Goal: Task Accomplishment & Management: Complete application form

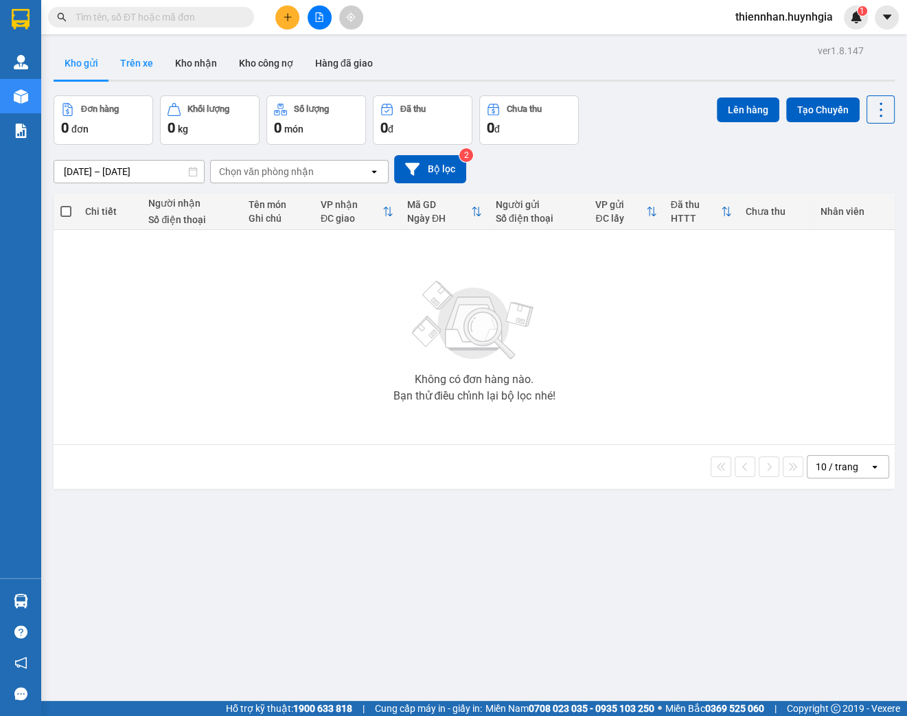
click at [146, 50] on button "Trên xe" at bounding box center [136, 63] width 55 height 33
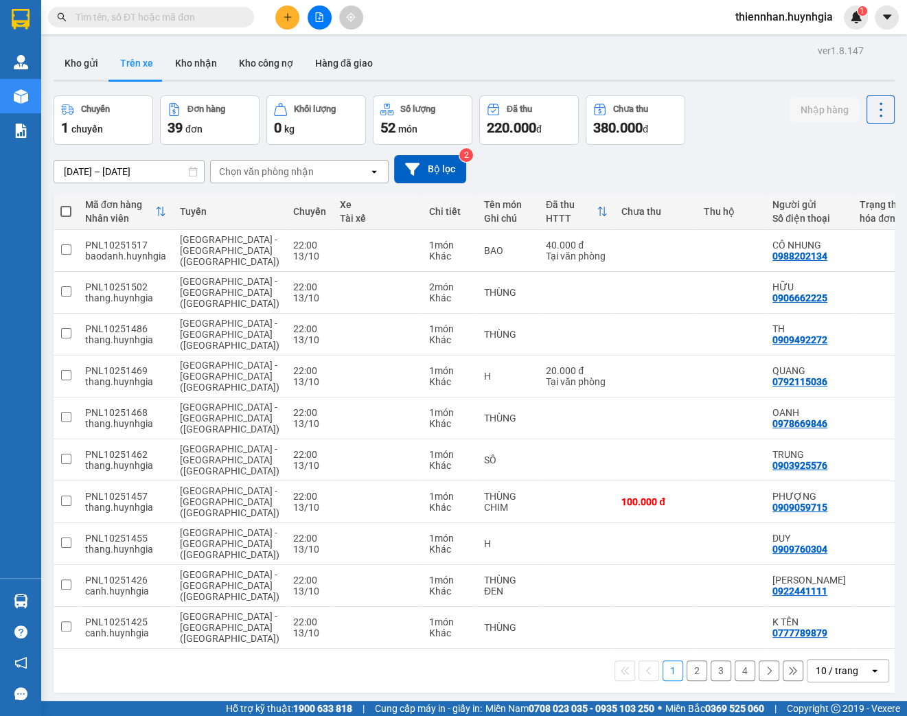
click at [140, 25] on div "Kết quả tìm kiếm ( 0 ) Bộ lọc No Data" at bounding box center [134, 17] width 268 height 24
click at [139, 19] on input "text" at bounding box center [157, 17] width 162 height 15
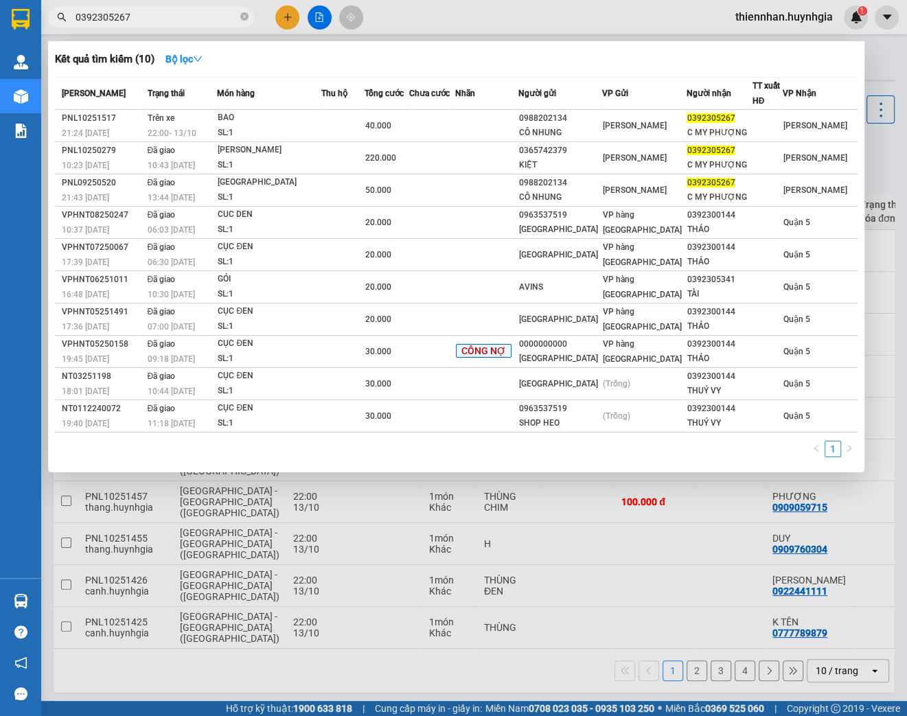
type input "0392305267"
click at [501, 10] on div at bounding box center [453, 358] width 907 height 716
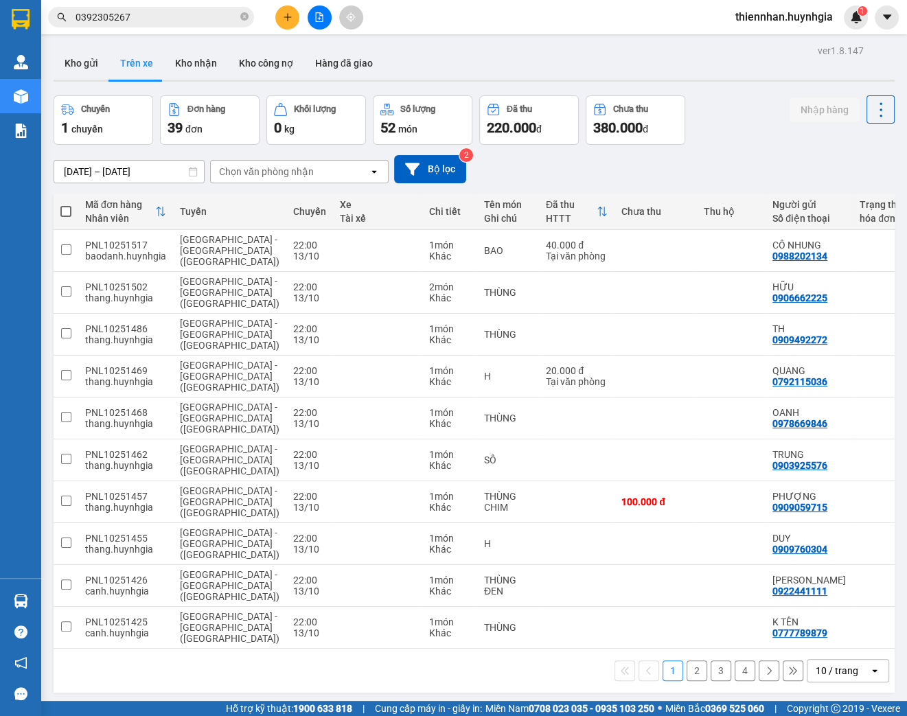
click at [283, 166] on div "Chọn văn phòng nhận" at bounding box center [266, 172] width 95 height 14
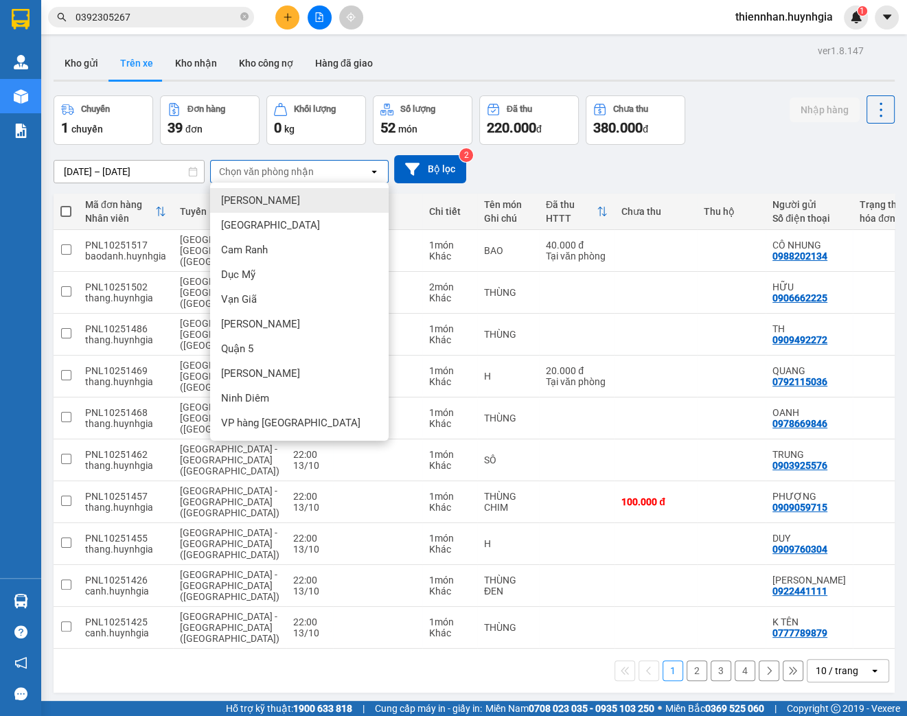
click at [283, 170] on div "Chọn văn phòng nhận" at bounding box center [266, 172] width 95 height 14
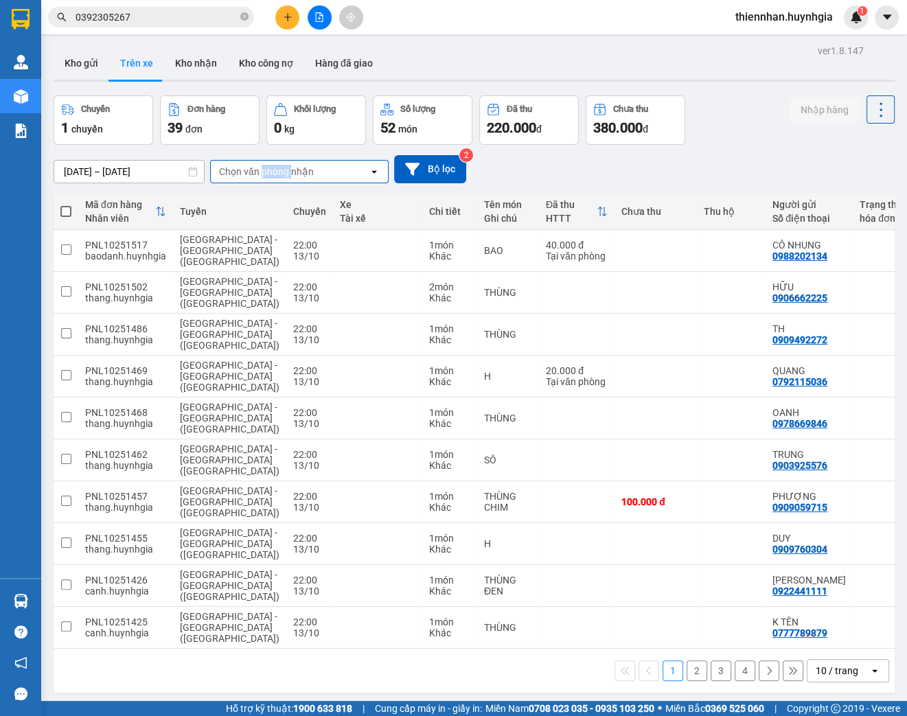
click at [282, 170] on div "Chọn văn phòng nhận" at bounding box center [266, 172] width 95 height 14
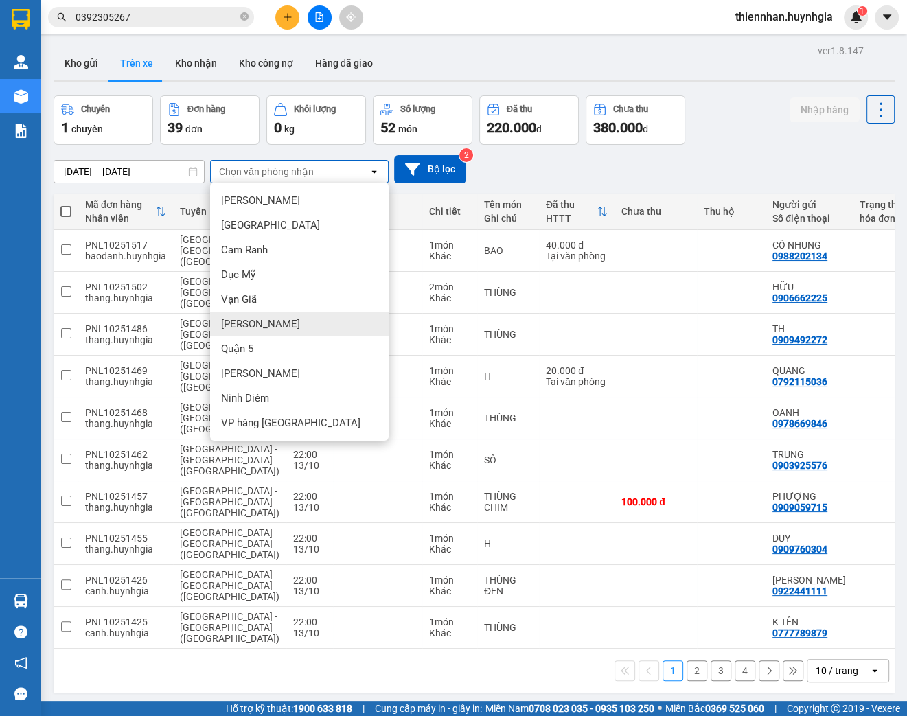
click at [266, 328] on span "[PERSON_NAME]" at bounding box center [260, 324] width 79 height 14
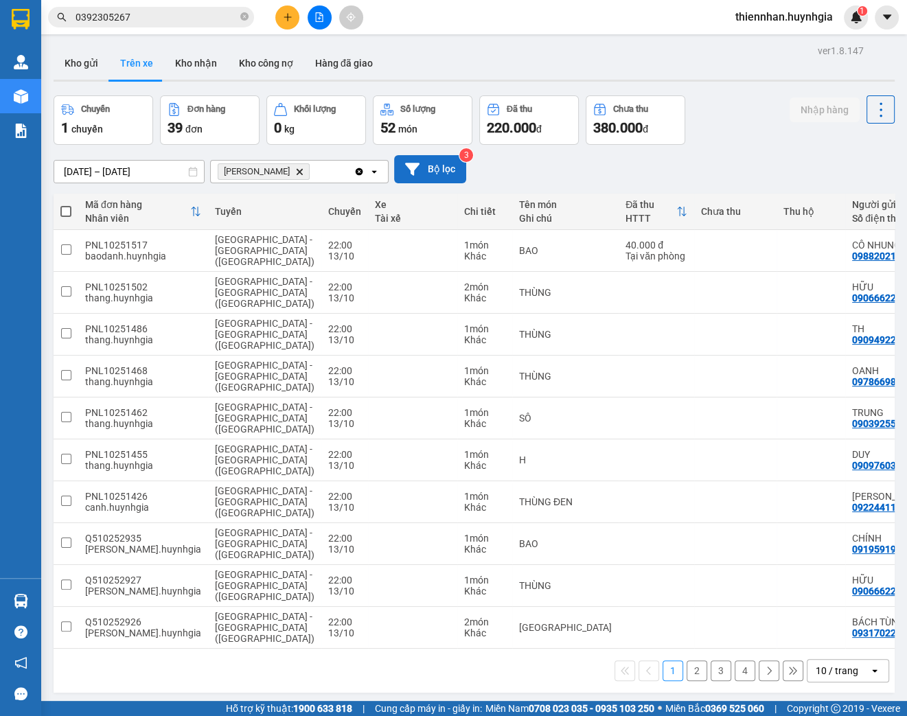
click at [444, 171] on button "Bộ lọc" at bounding box center [430, 169] width 72 height 28
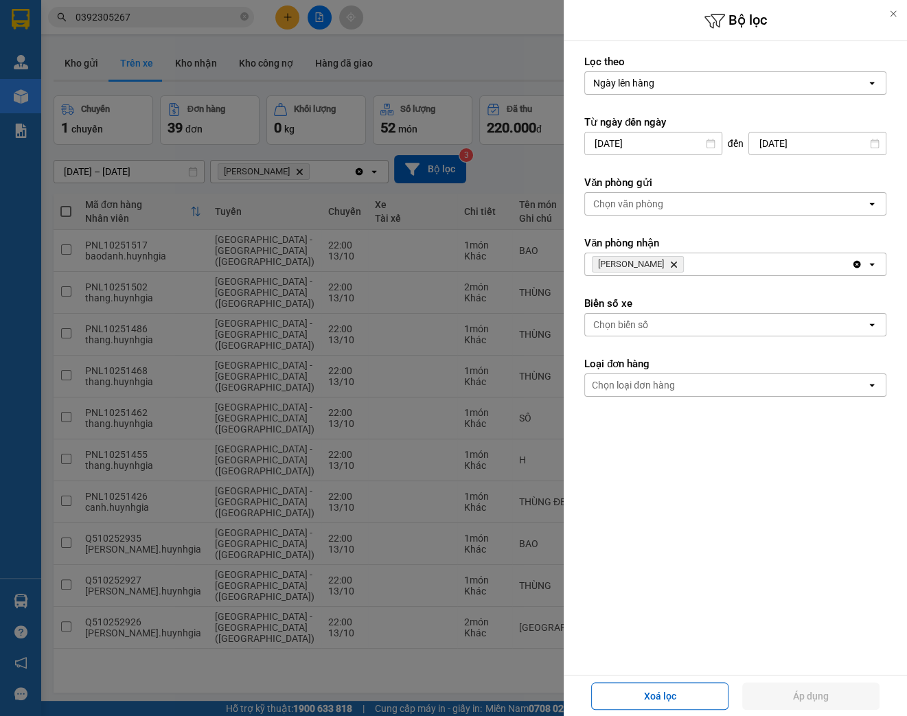
click at [671, 198] on div "Chọn văn phòng" at bounding box center [726, 204] width 282 height 22
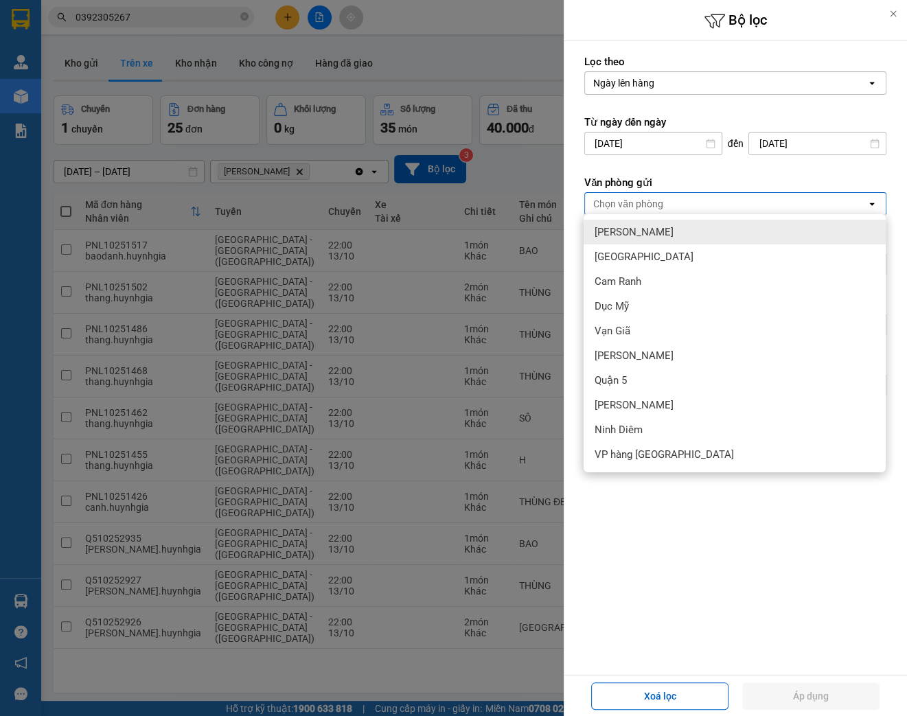
click at [629, 225] on div "[PERSON_NAME]" at bounding box center [735, 232] width 302 height 25
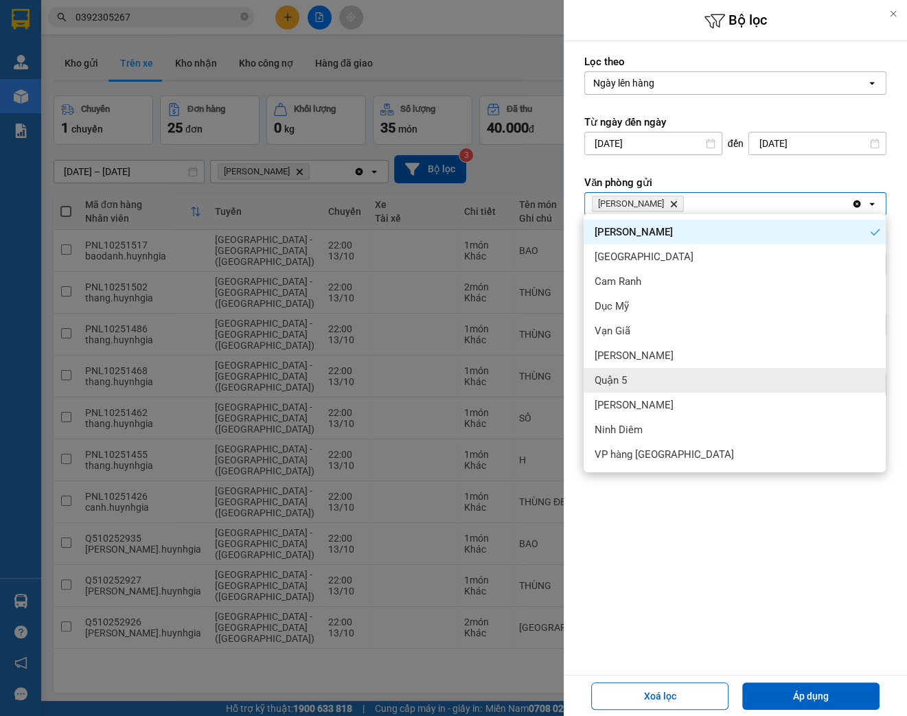
click at [597, 387] on div "Quận 5" at bounding box center [735, 380] width 302 height 25
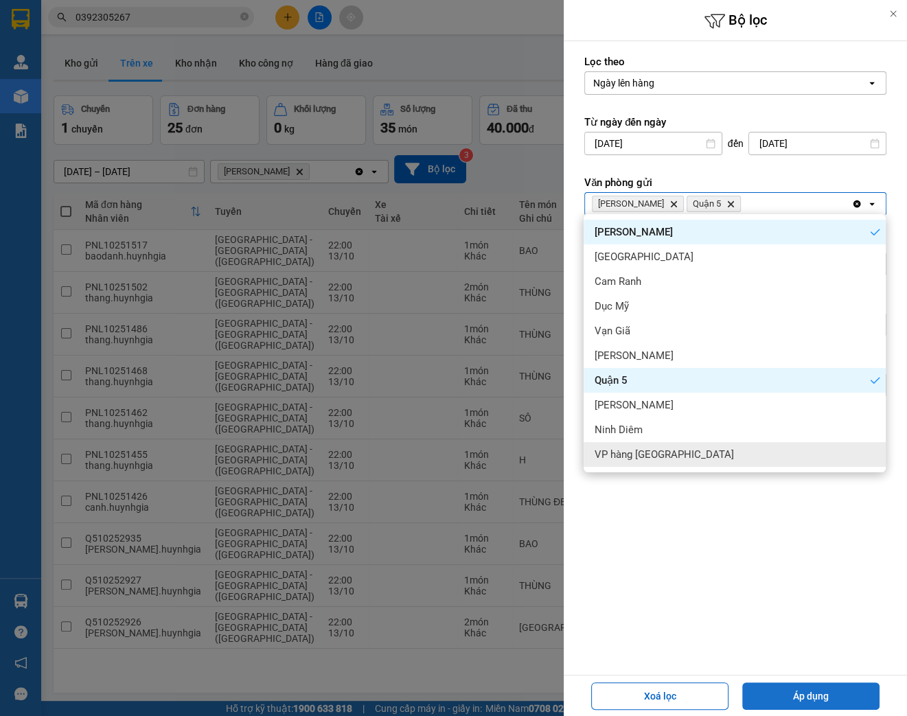
click at [799, 689] on button "Áp dụng" at bounding box center [810, 696] width 137 height 27
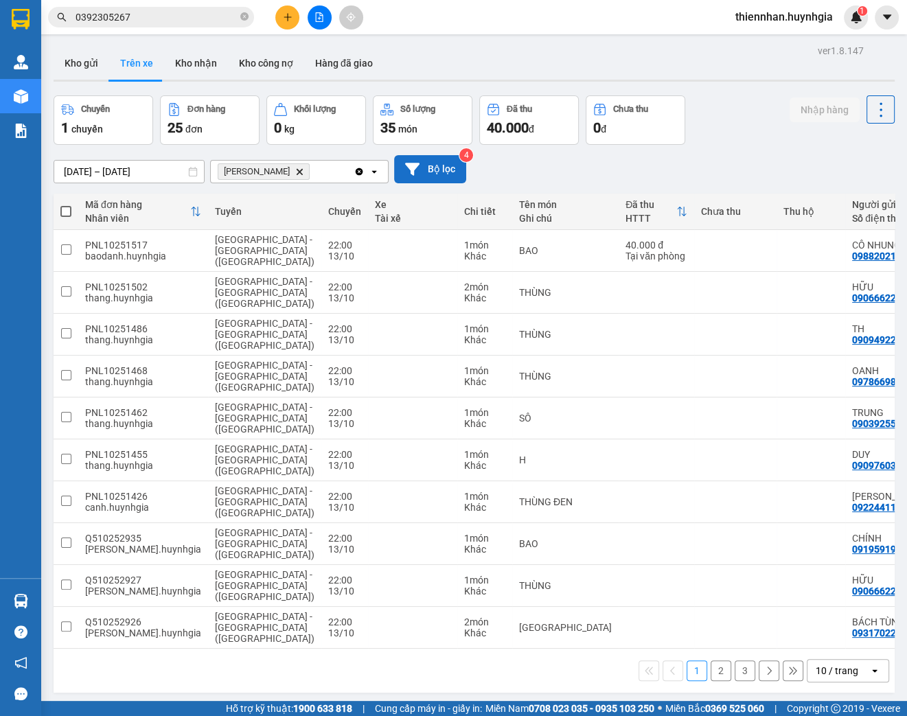
click at [425, 170] on button "Bộ lọc" at bounding box center [430, 169] width 72 height 28
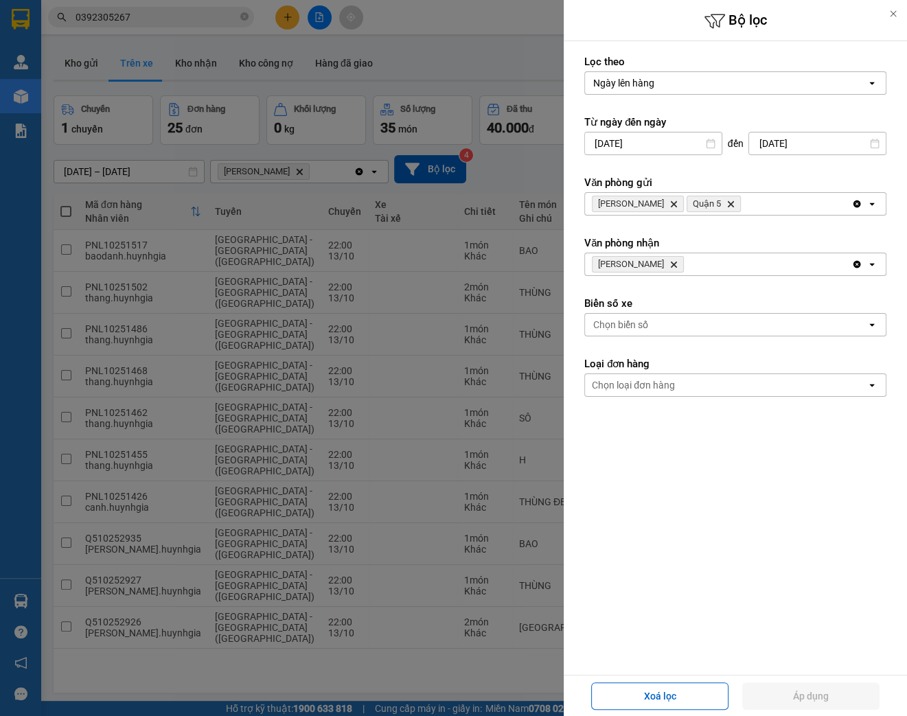
click at [459, 35] on div at bounding box center [453, 358] width 907 height 716
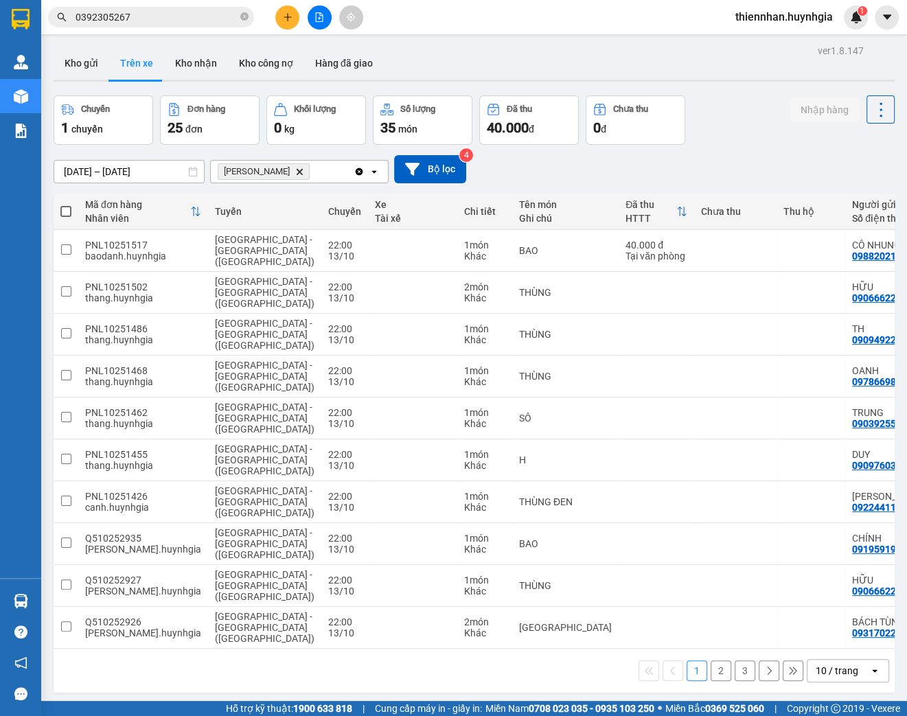
click at [830, 668] on div "10 / trang" at bounding box center [837, 671] width 43 height 14
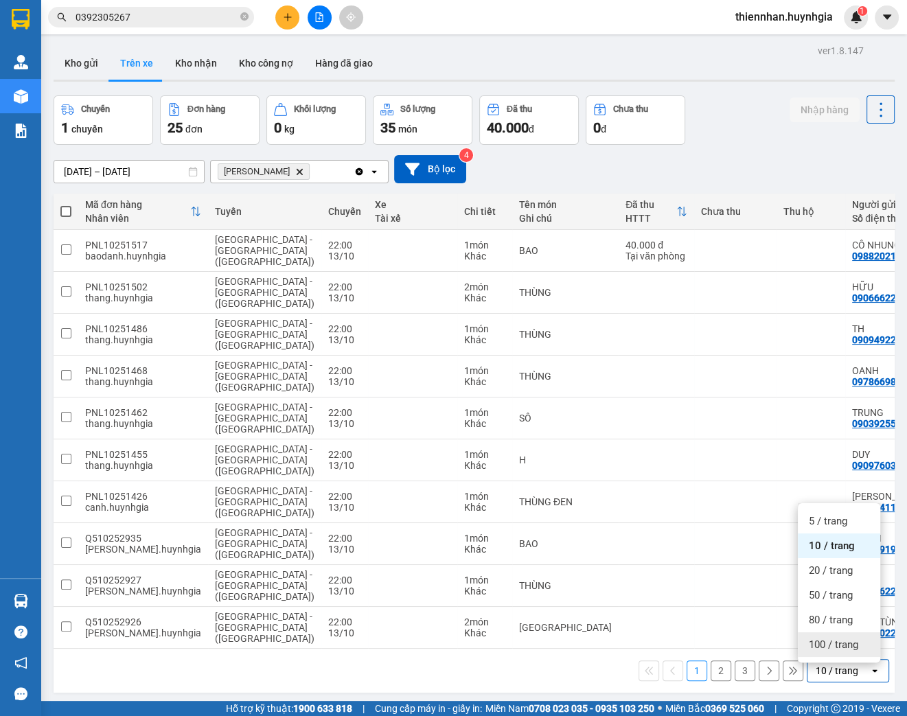
click at [827, 648] on span "100 / trang" at bounding box center [833, 645] width 49 height 14
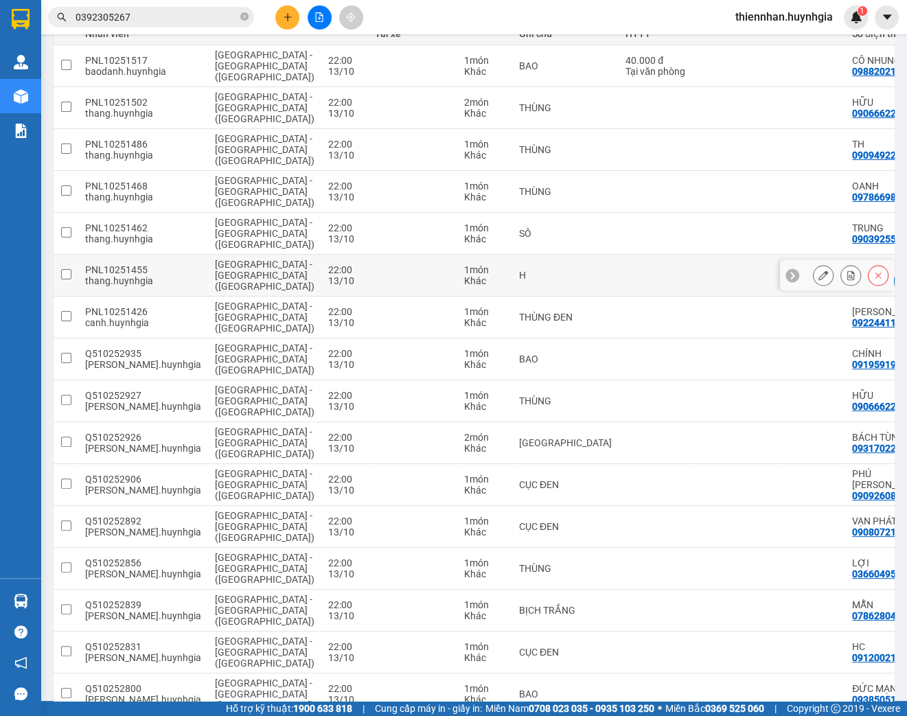
scroll to position [29, 0]
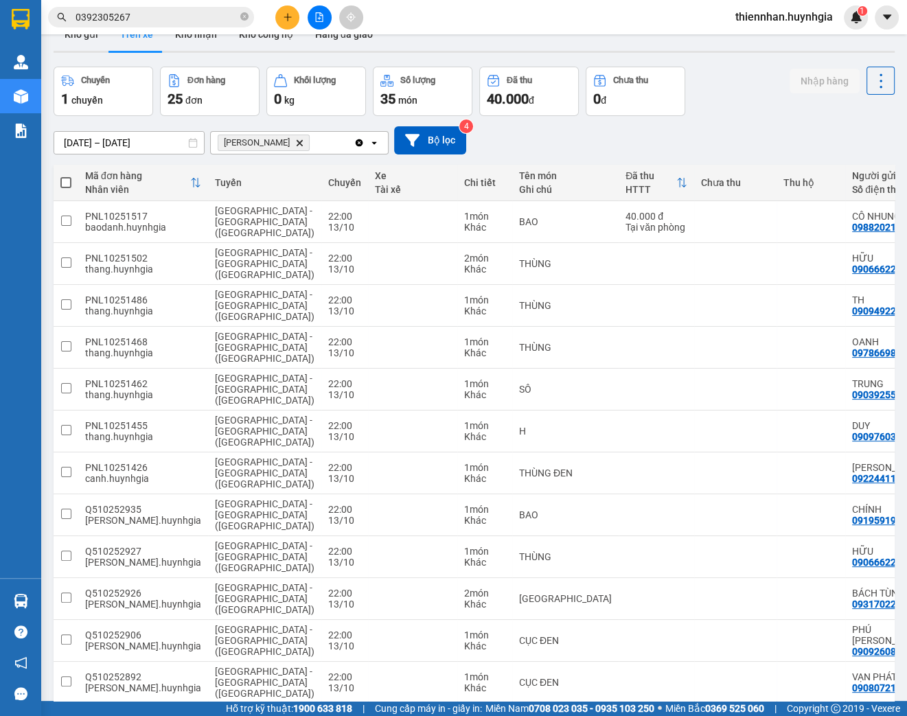
click at [66, 183] on span at bounding box center [65, 182] width 11 height 11
click at [66, 176] on input "checkbox" at bounding box center [66, 176] width 0 height 0
checkbox input "true"
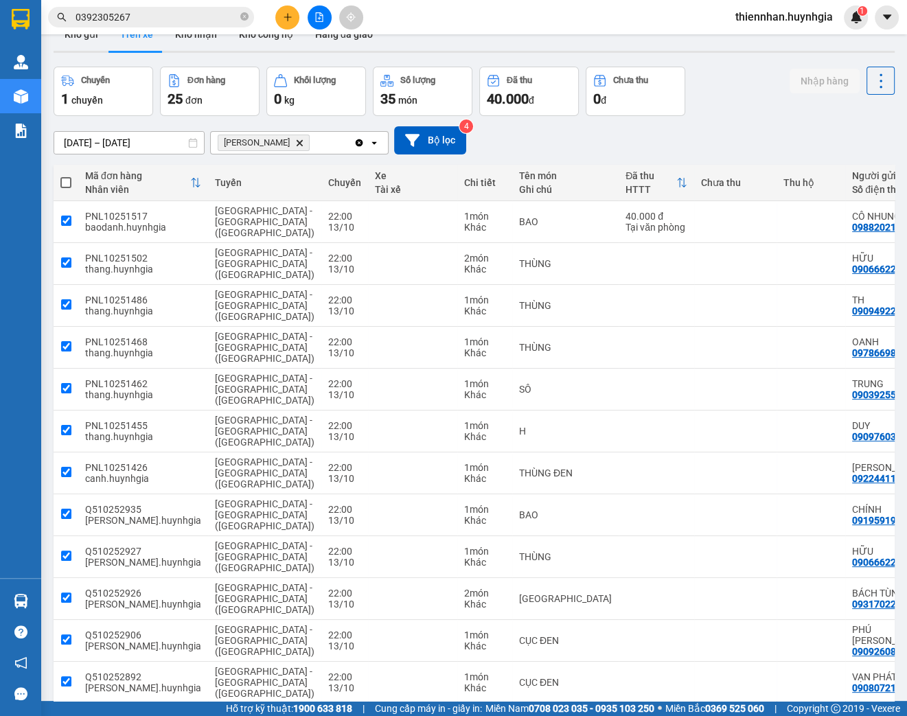
checkbox input "true"
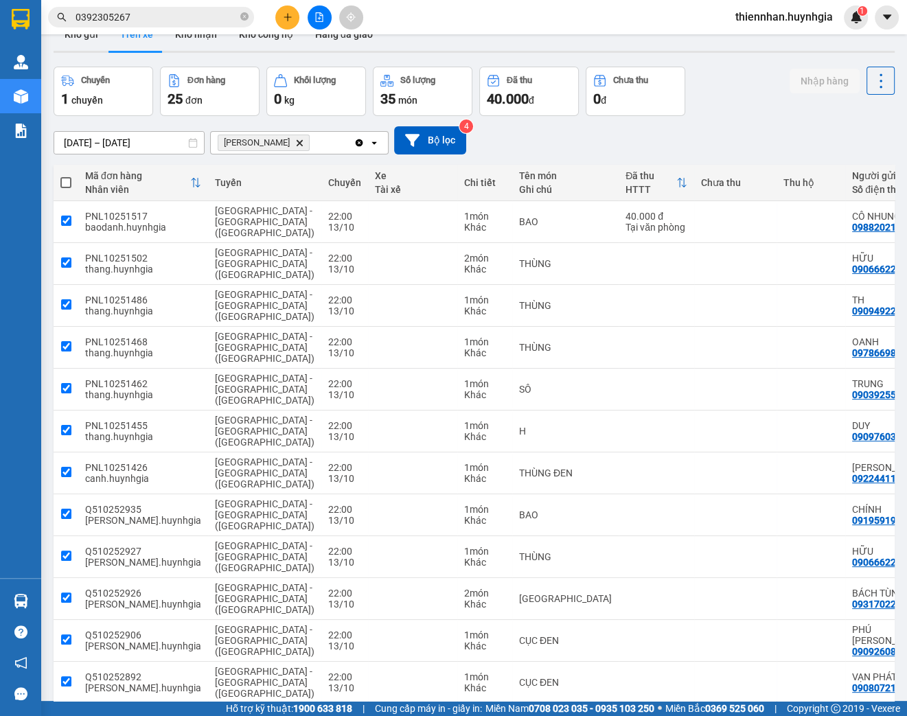
checkbox input "true"
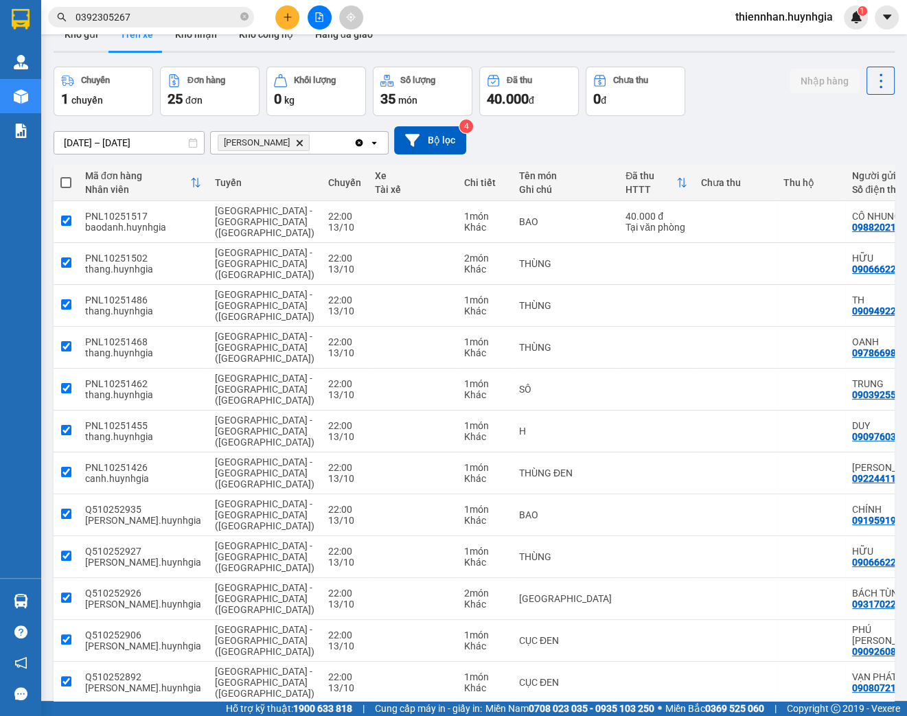
checkbox input "true"
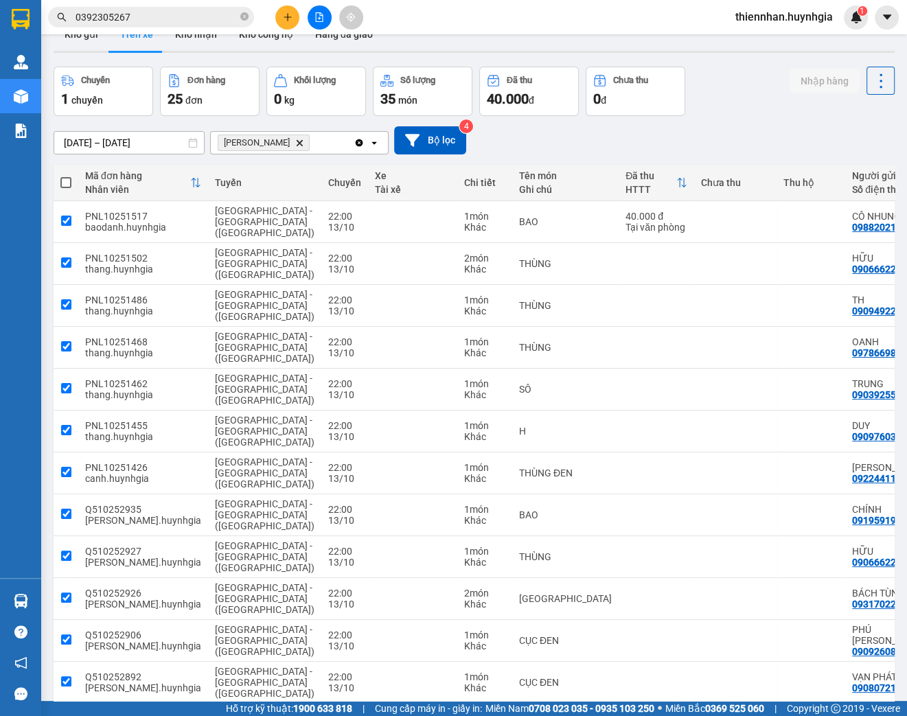
checkbox input "true"
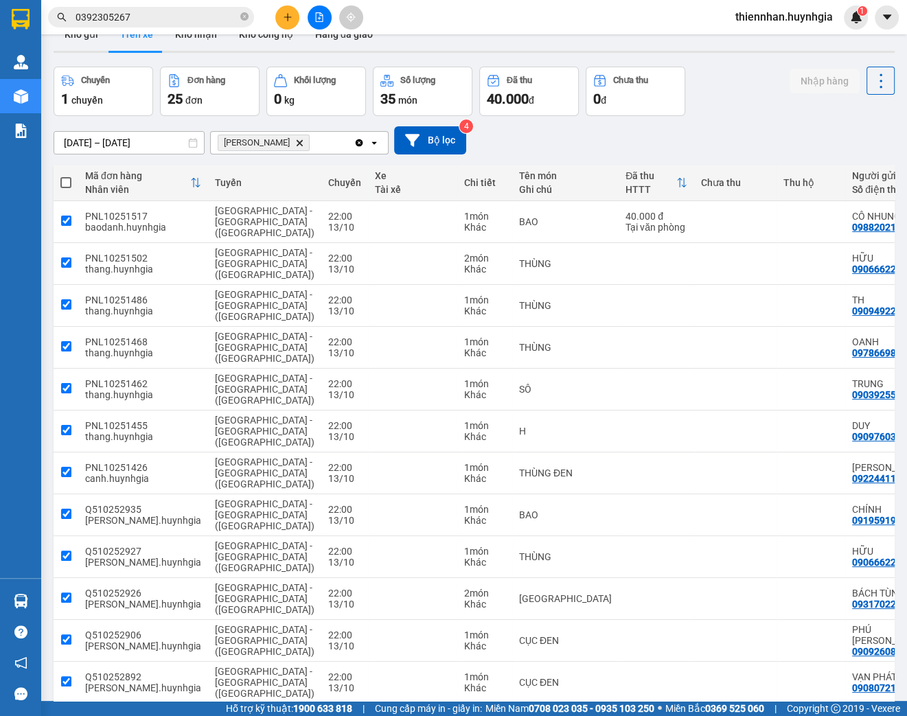
checkbox input "true"
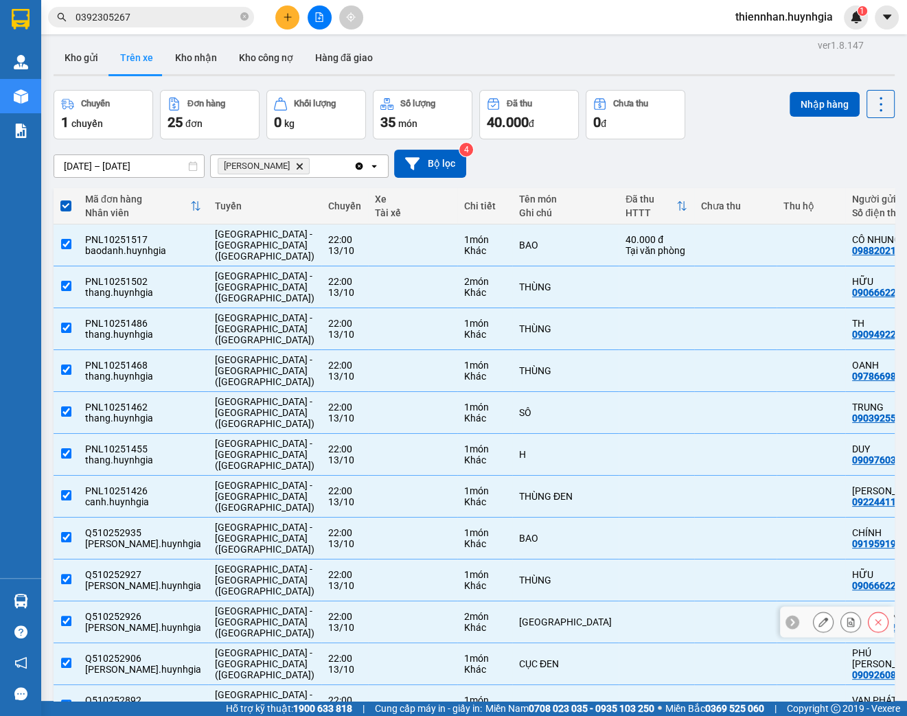
scroll to position [0, 0]
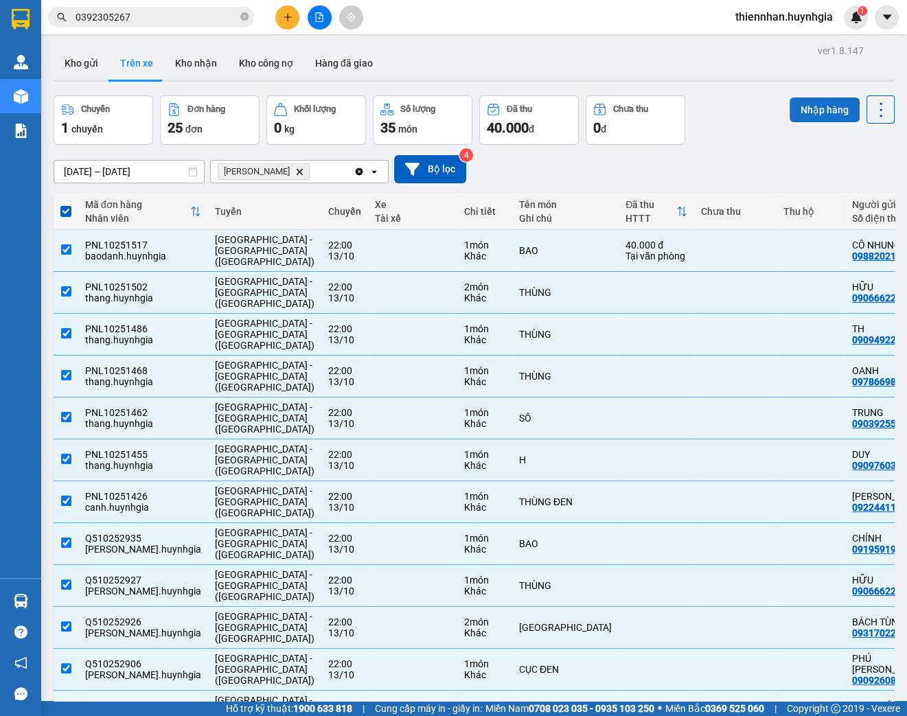
click at [810, 101] on button "Nhập hàng" at bounding box center [825, 110] width 70 height 25
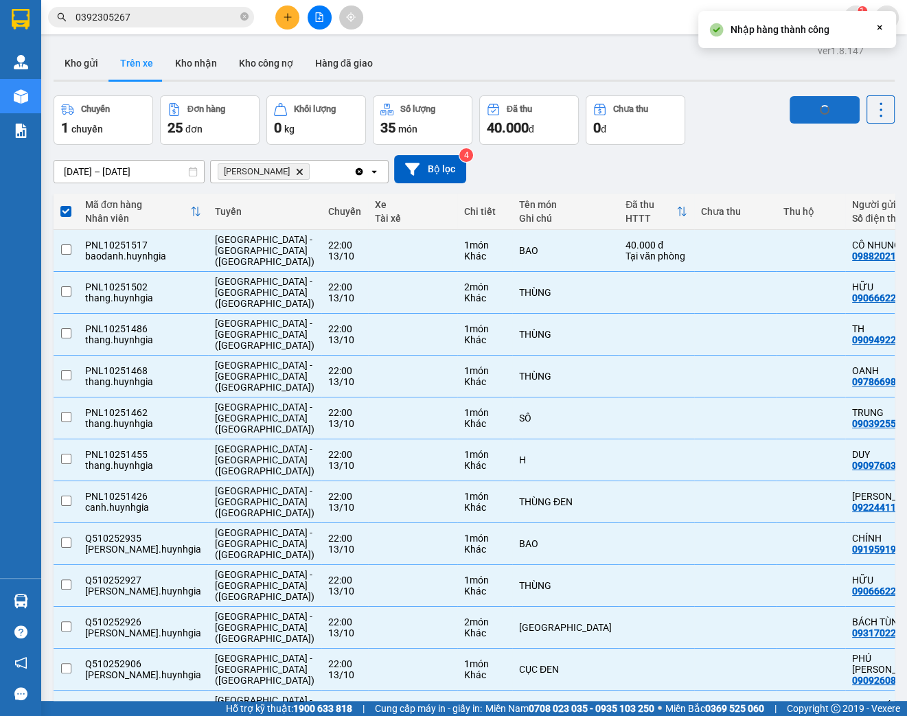
checkbox input "false"
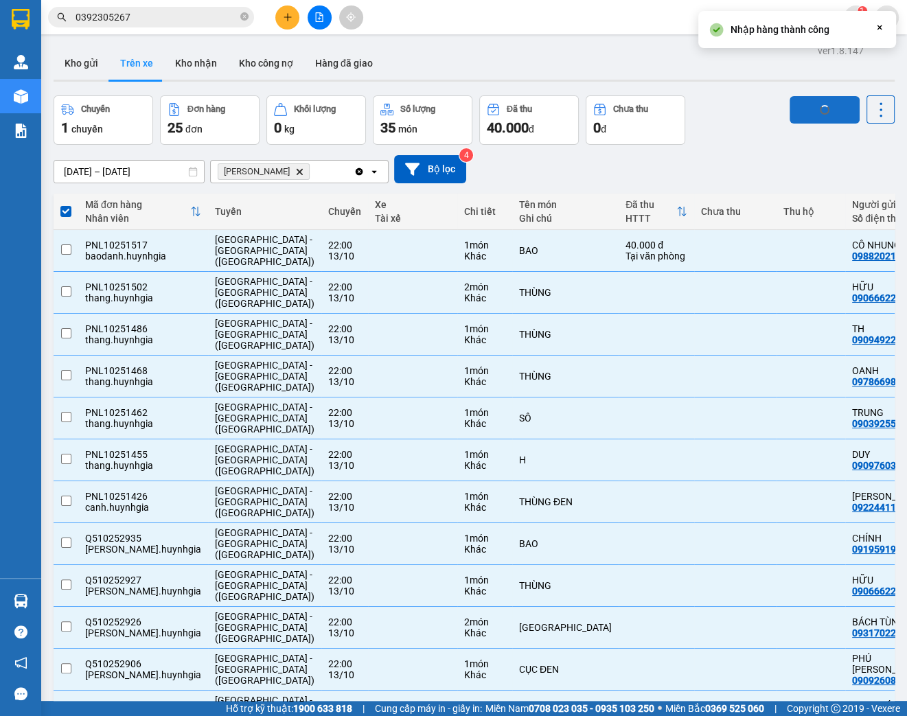
checkbox input "false"
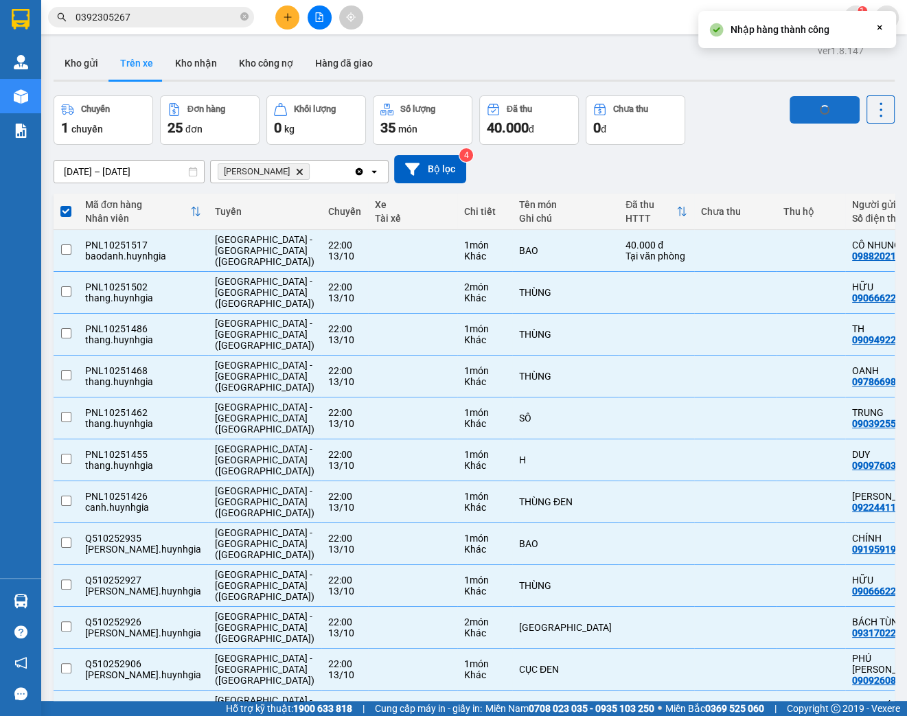
checkbox input "false"
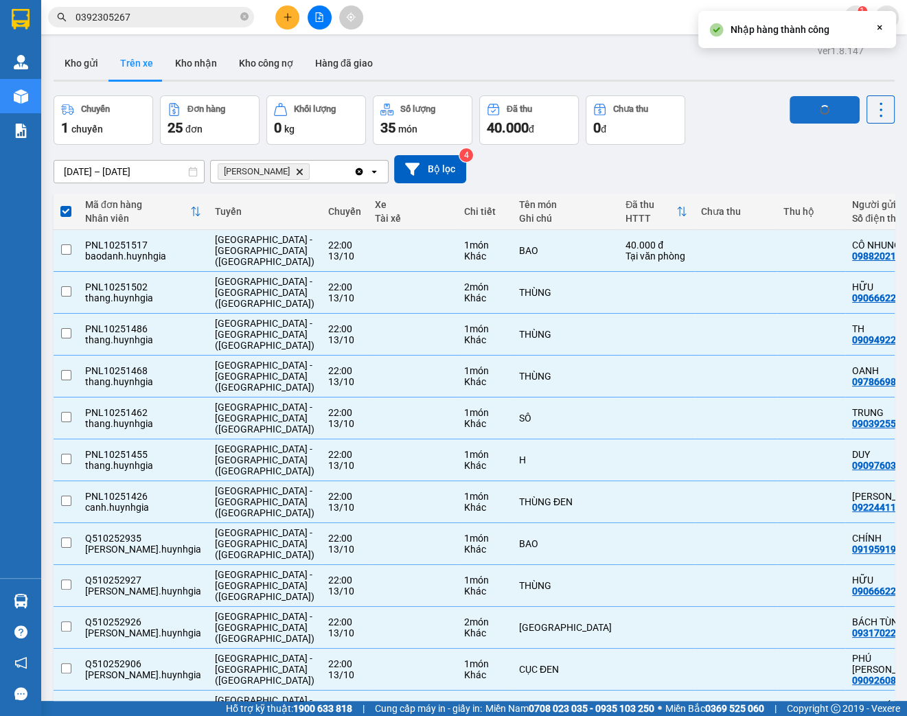
checkbox input "false"
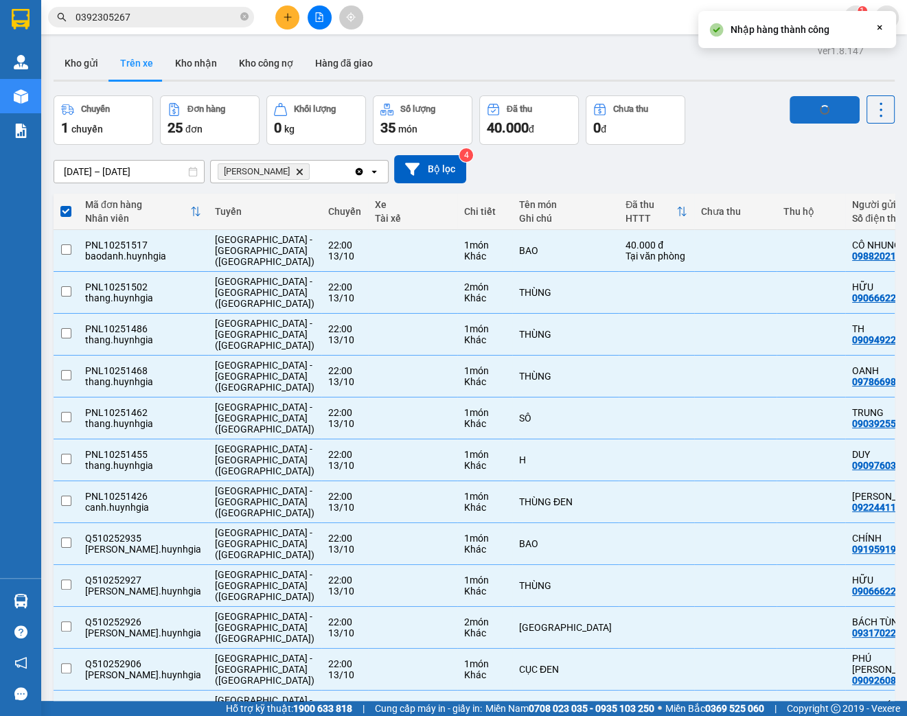
checkbox input "false"
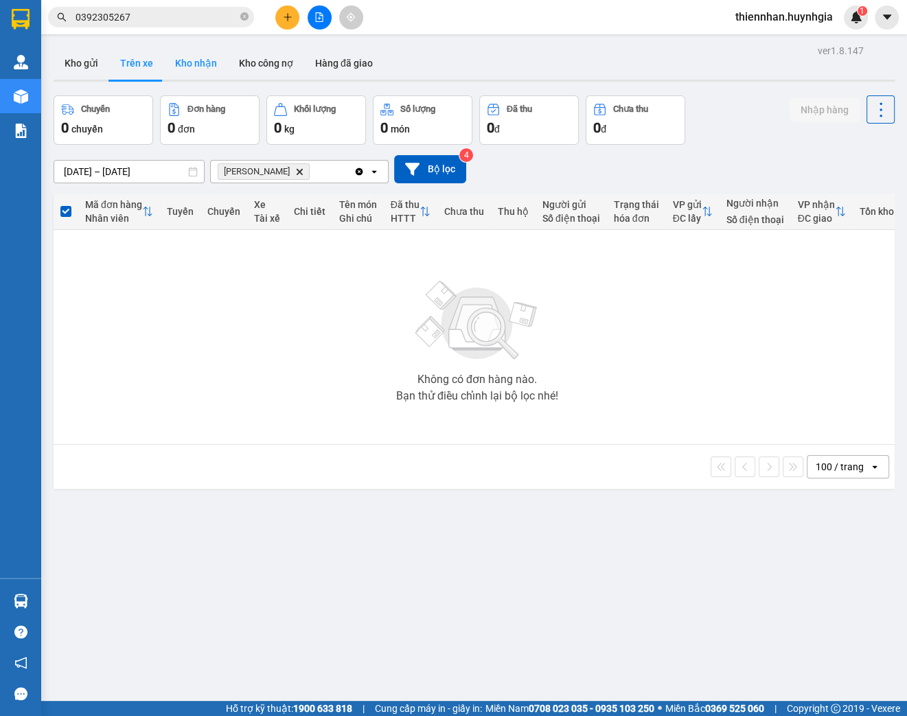
click at [187, 59] on button "Kho nhận" at bounding box center [196, 63] width 64 height 33
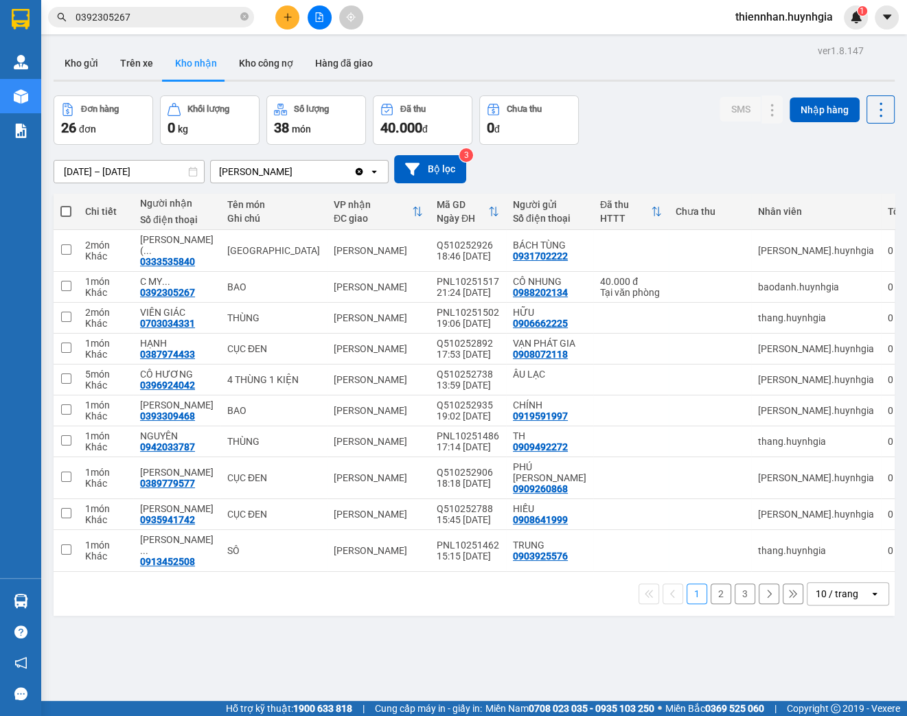
click at [870, 589] on icon "open" at bounding box center [875, 594] width 11 height 11
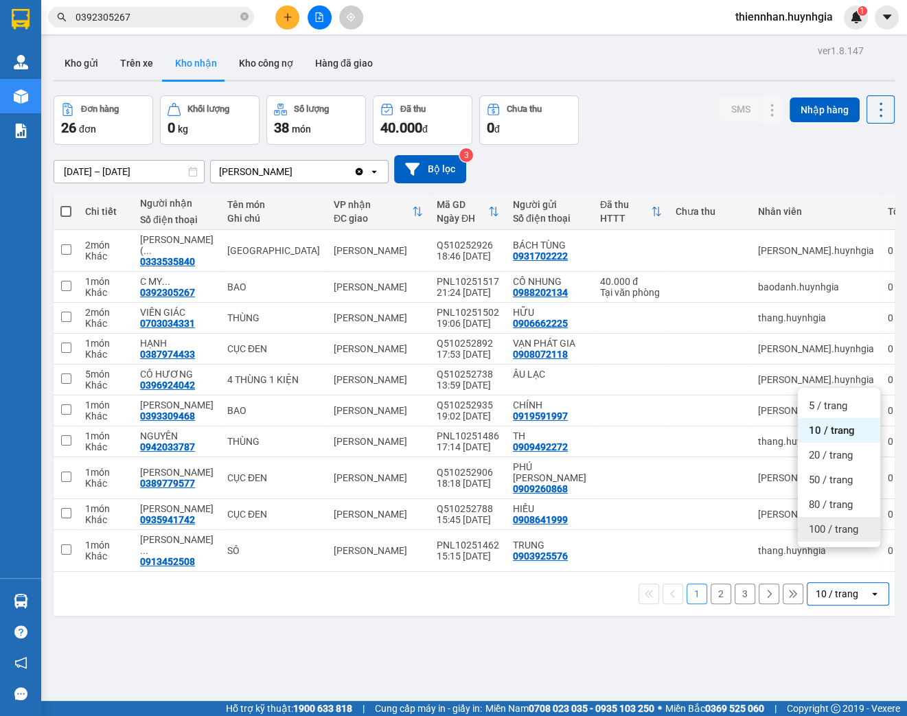
drag, startPoint x: 832, startPoint y: 535, endPoint x: 824, endPoint y: 534, distance: 7.7
click at [831, 535] on span "100 / trang" at bounding box center [833, 530] width 49 height 14
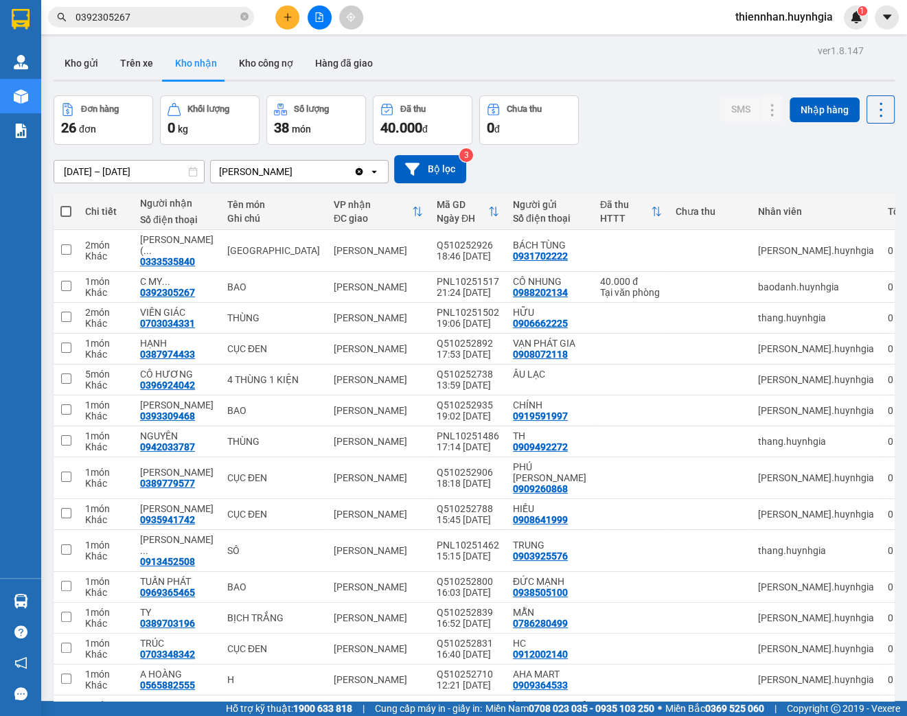
click at [65, 213] on span at bounding box center [65, 211] width 11 height 11
click at [66, 205] on input "checkbox" at bounding box center [66, 205] width 0 height 0
checkbox input "true"
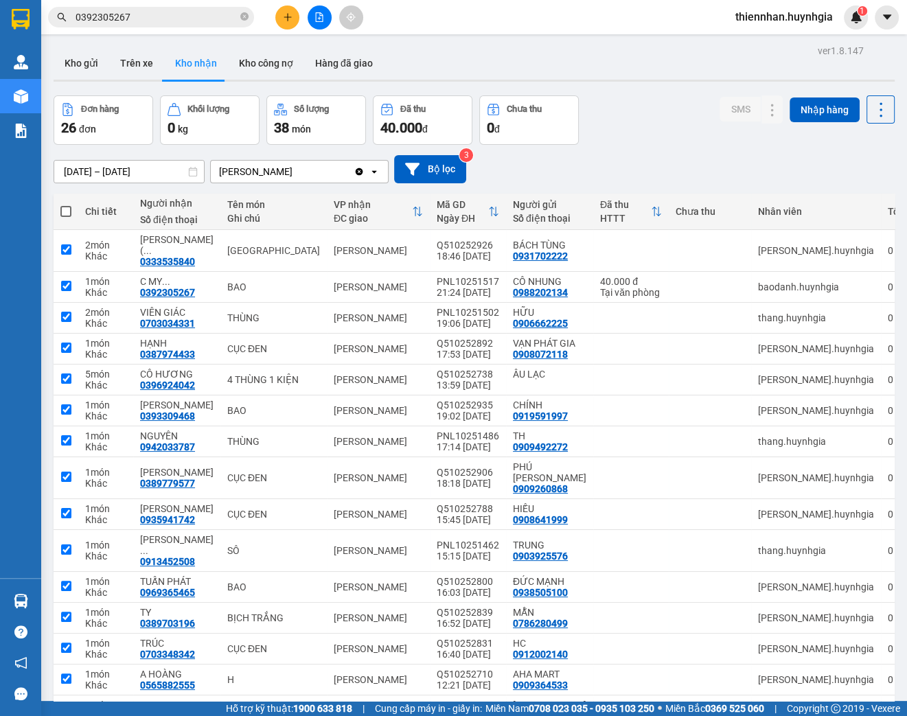
checkbox input "true"
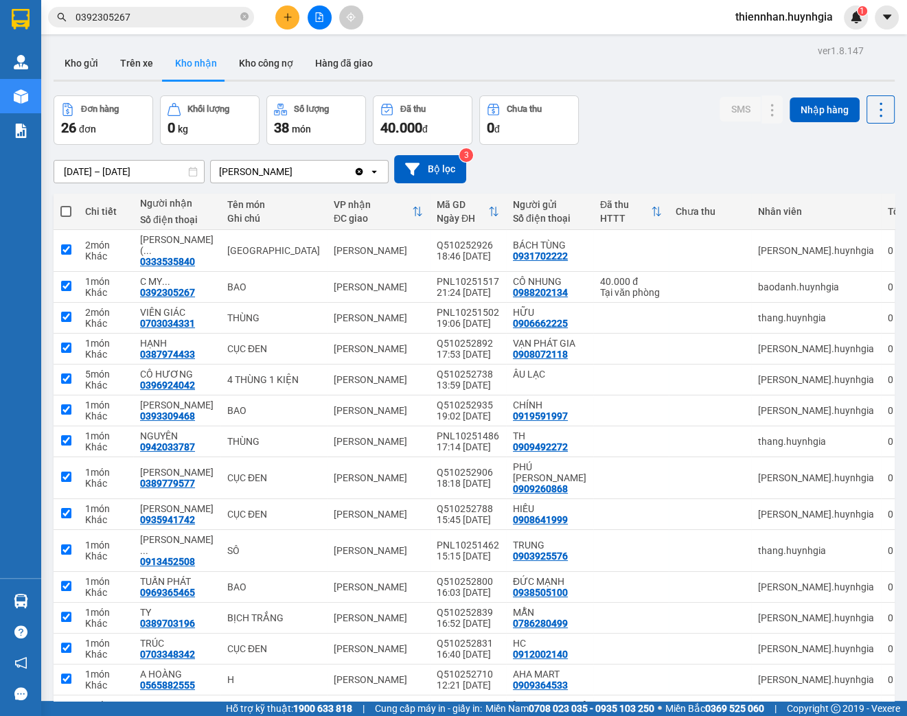
checkbox input "true"
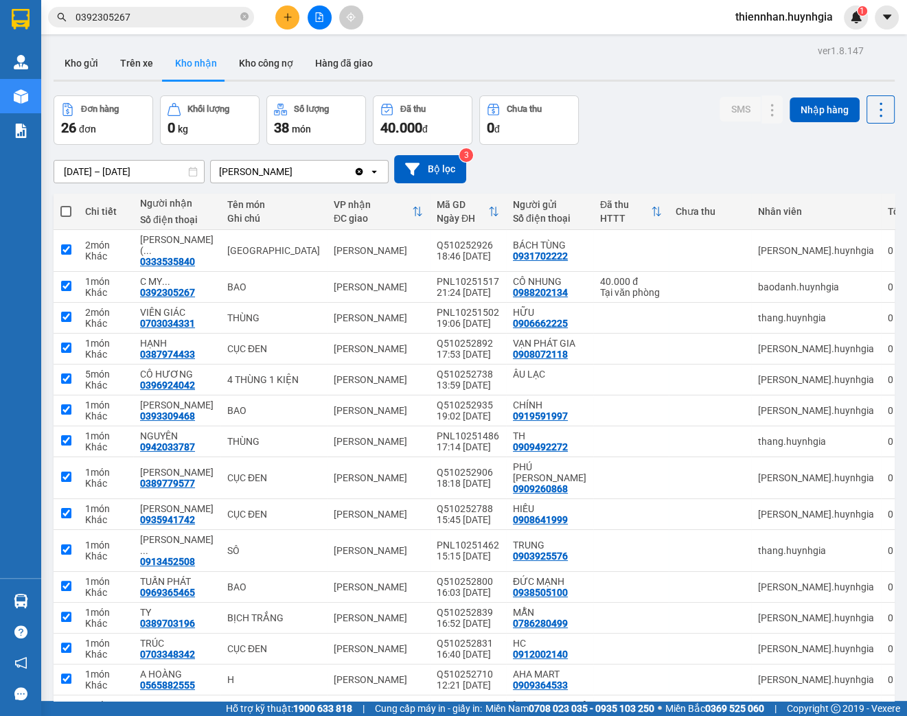
checkbox input "true"
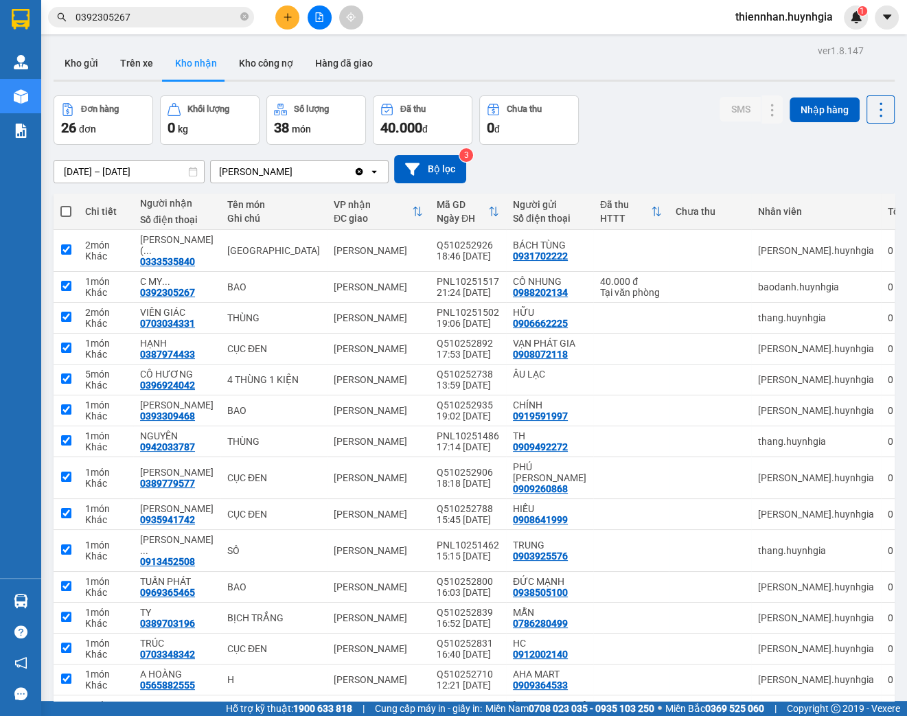
checkbox input "true"
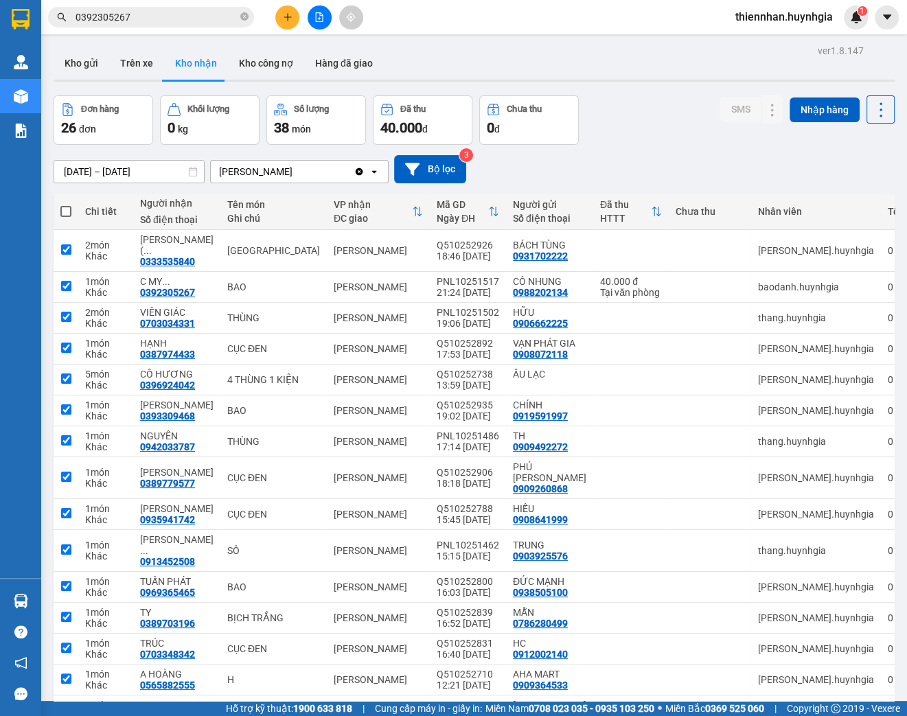
checkbox input "true"
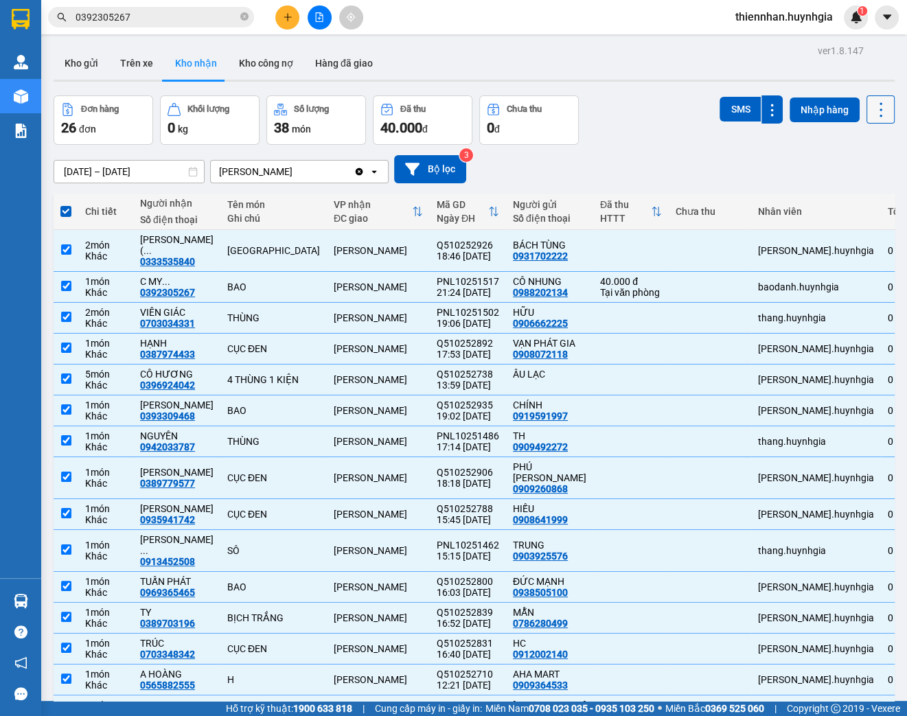
drag, startPoint x: 874, startPoint y: 107, endPoint x: 854, endPoint y: 117, distance: 22.4
click at [874, 107] on icon at bounding box center [881, 109] width 19 height 19
click at [827, 143] on div "Xuất excel" at bounding box center [846, 146] width 81 height 14
click at [63, 214] on span at bounding box center [65, 211] width 11 height 11
click at [66, 205] on input "checkbox" at bounding box center [66, 205] width 0 height 0
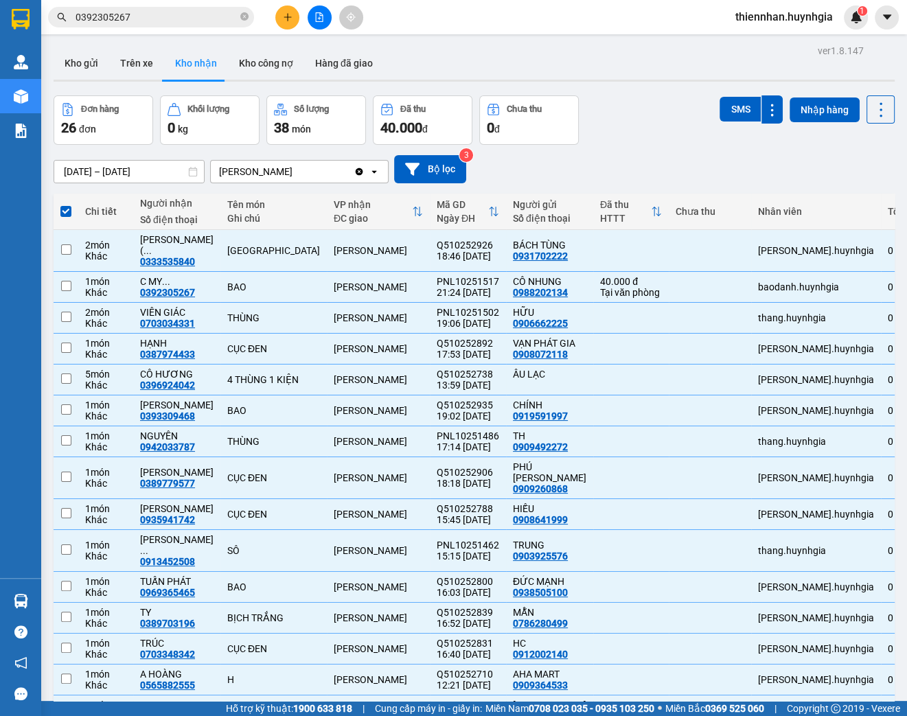
checkbox input "false"
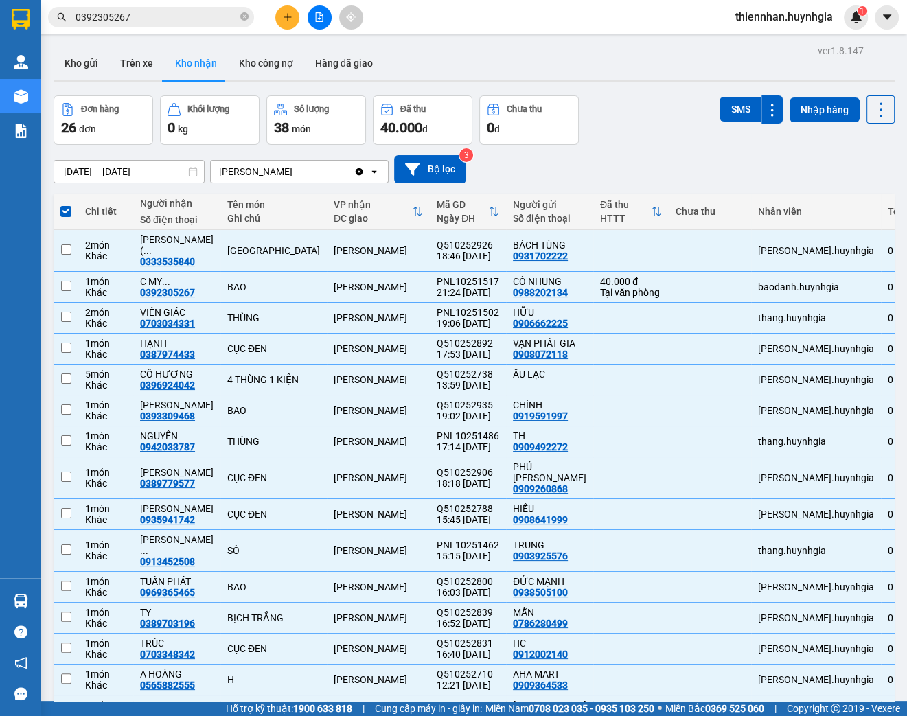
checkbox input "false"
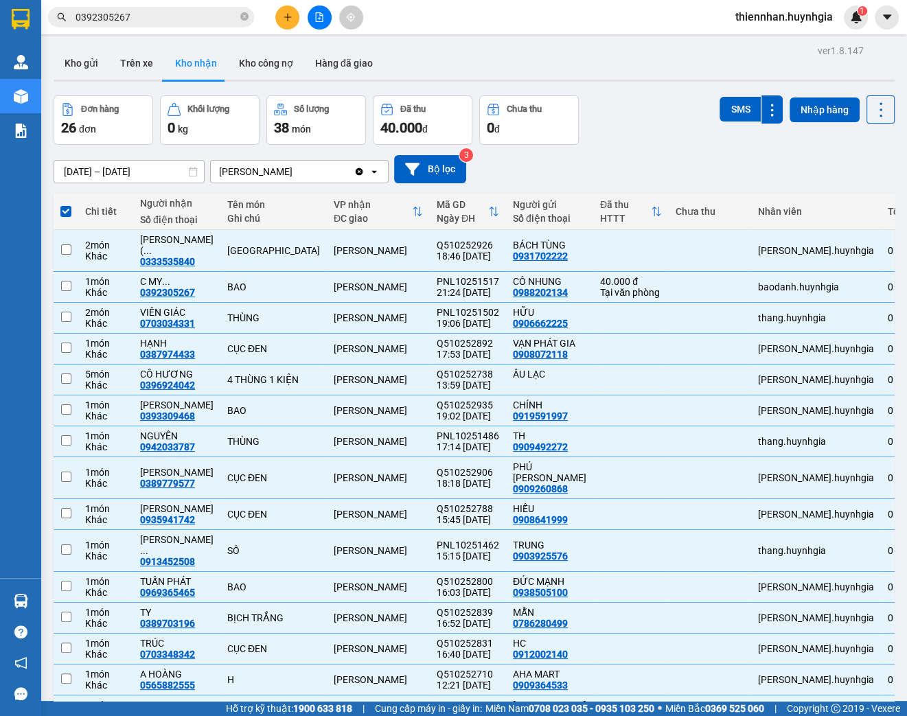
checkbox input "false"
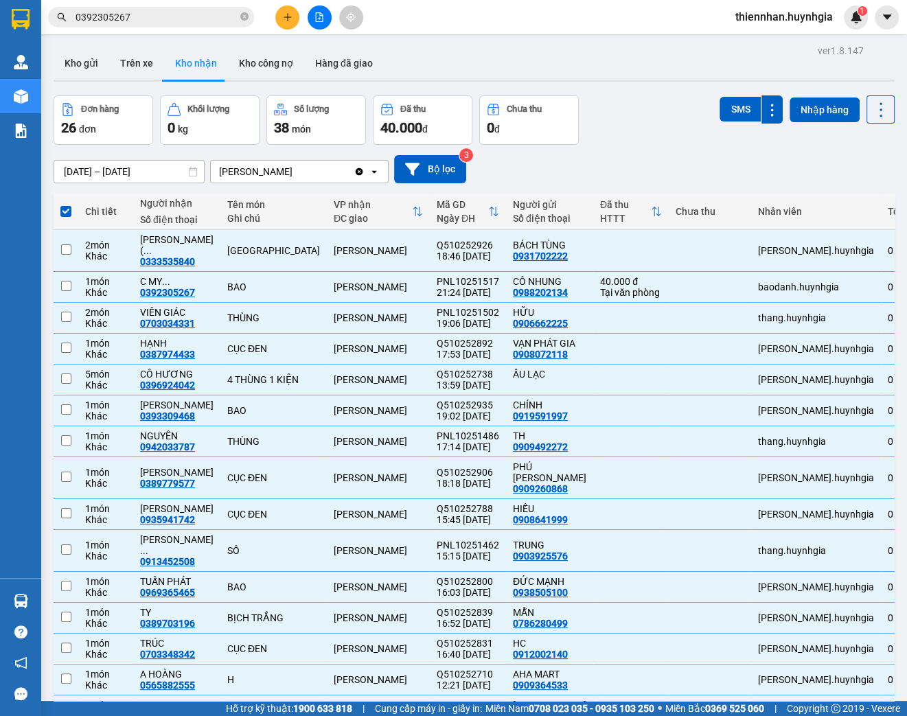
checkbox input "false"
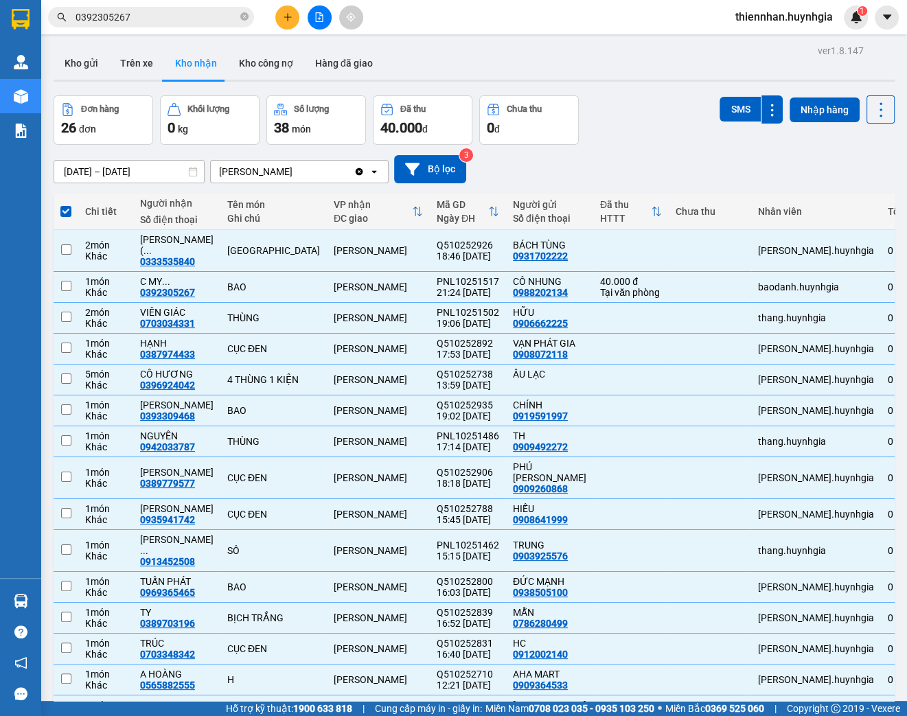
checkbox input "false"
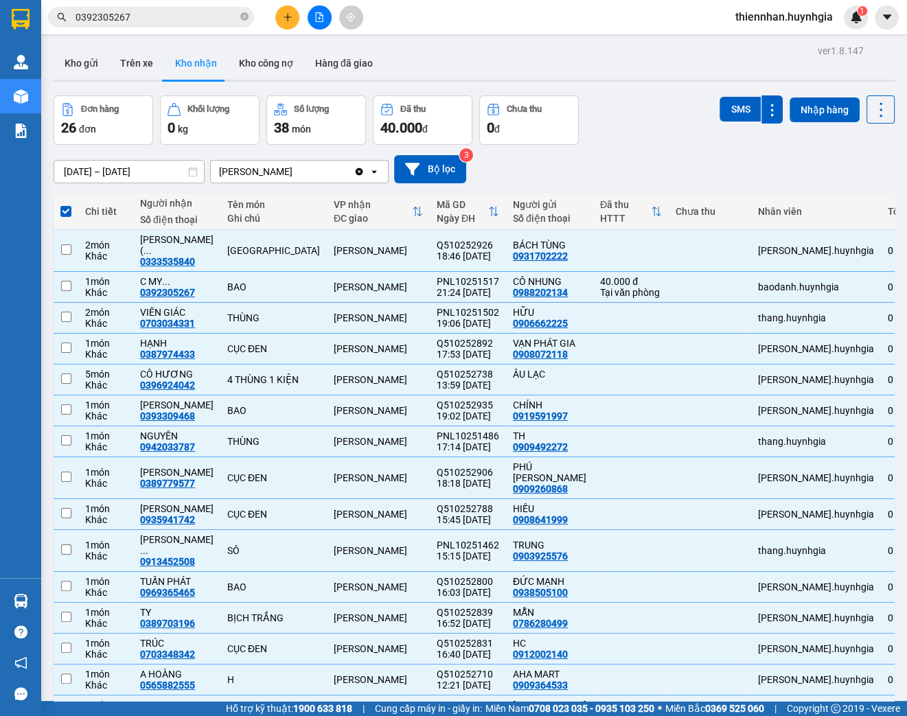
checkbox input "false"
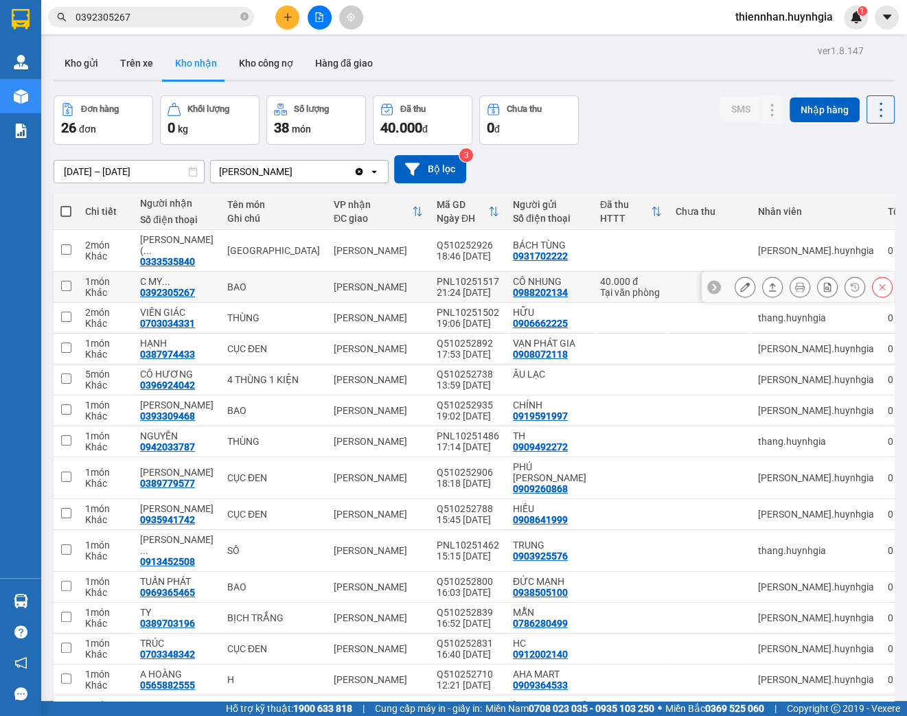
click at [736, 275] on button at bounding box center [745, 287] width 19 height 24
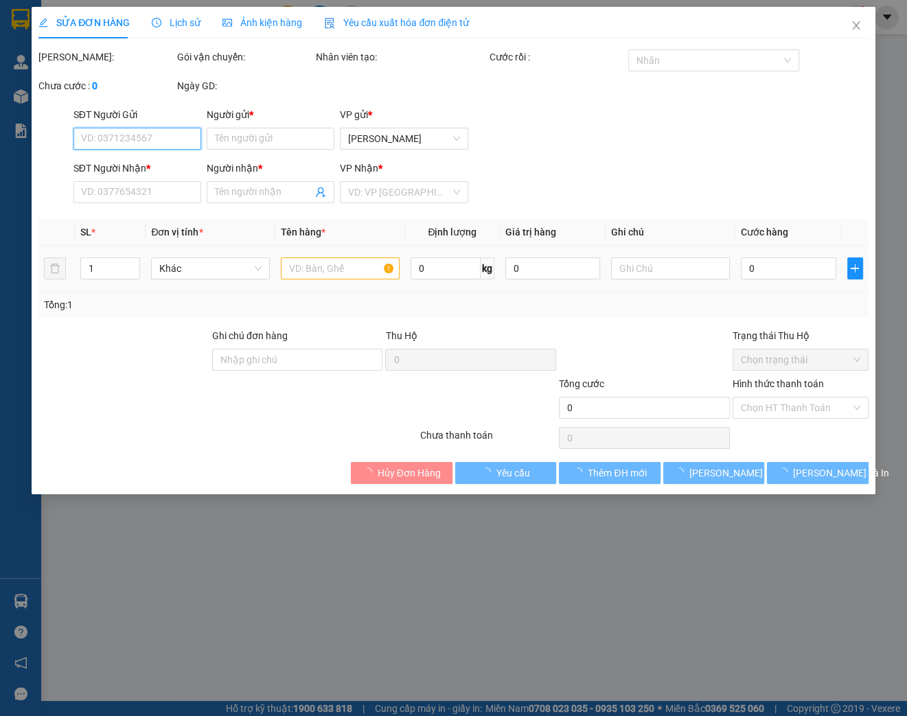
type input "0988202134"
type input "CÔ NHUNG"
type input "0392305267"
type input "C MY PHƯỢNG"
type input "40.000"
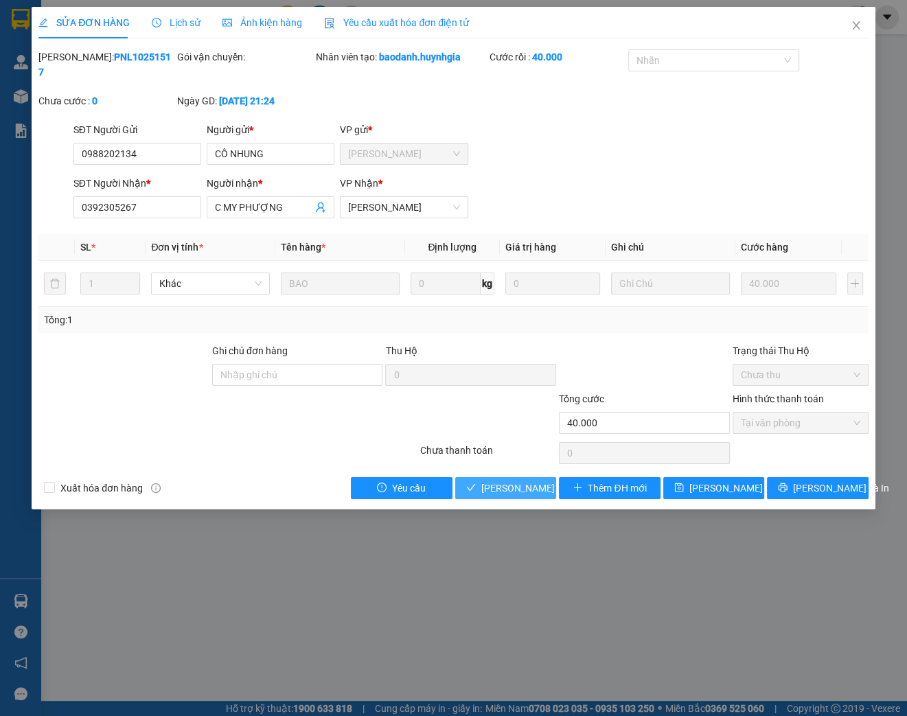
click at [515, 488] on span "[PERSON_NAME] và Giao hàng" at bounding box center [547, 488] width 132 height 15
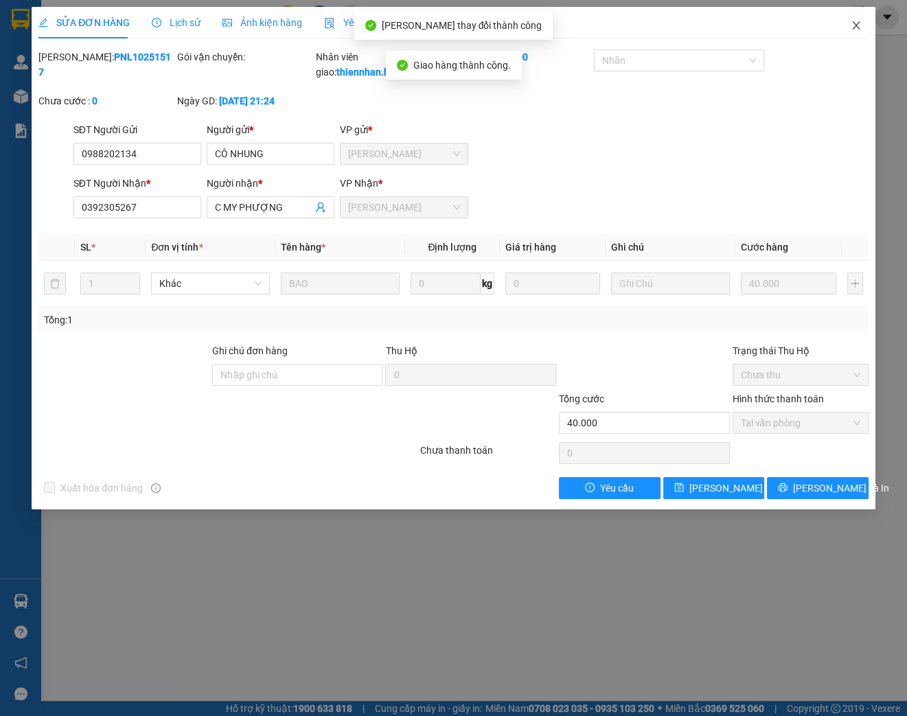
click at [854, 25] on icon "close" at bounding box center [856, 25] width 11 height 11
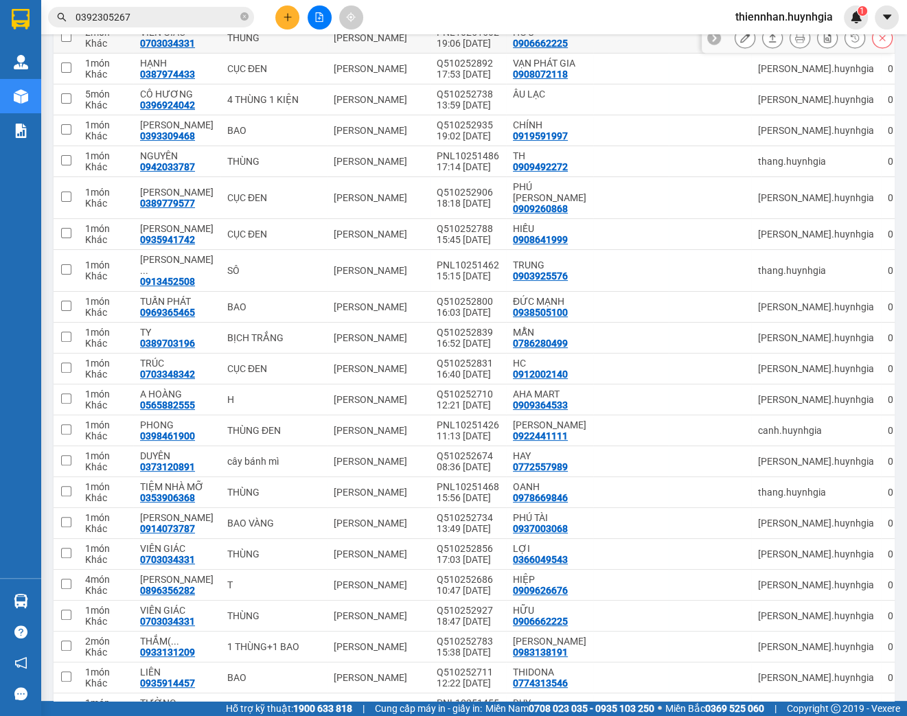
scroll to position [330, 0]
